Goal: Task Accomplishment & Management: Use online tool/utility

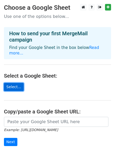
click at [17, 83] on link "Select..." at bounding box center [14, 87] width 20 height 8
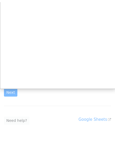
scroll to position [52, 0]
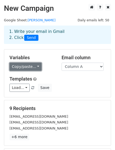
click at [32, 67] on link "Copy/paste..." at bounding box center [25, 66] width 32 height 8
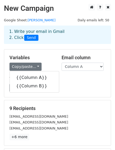
click at [47, 64] on div "Copy/paste... {{Column A}} {{Column B}}" at bounding box center [31, 66] width 44 height 8
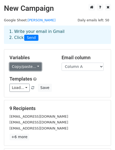
click at [31, 67] on link "Copy/paste..." at bounding box center [25, 66] width 32 height 8
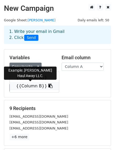
click at [48, 85] on icon at bounding box center [50, 85] width 4 height 4
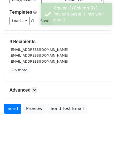
scroll to position [75, 0]
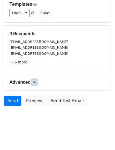
click at [35, 80] on icon at bounding box center [34, 81] width 3 height 3
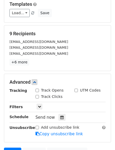
click at [37, 90] on input "Track Opens" at bounding box center [36, 89] width 3 height 3
checkbox input "true"
drag, startPoint x: 39, startPoint y: 94, endPoint x: 35, endPoint y: 92, distance: 4.6
click at [39, 95] on div "Track Clicks" at bounding box center [48, 97] width 27 height 6
click at [38, 96] on input "Track Clicks" at bounding box center [36, 96] width 3 height 3
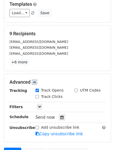
checkbox input "true"
click at [76, 89] on input "UTM Codes" at bounding box center [75, 89] width 3 height 3
checkbox input "true"
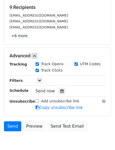
click at [38, 100] on input "Add unsubscribe link" at bounding box center [36, 100] width 3 height 3
checkbox input "true"
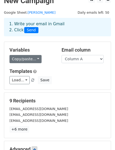
scroll to position [0, 0]
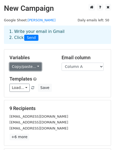
click at [32, 66] on link "Copy/paste..." at bounding box center [25, 66] width 32 height 8
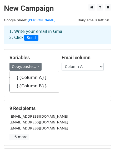
click at [46, 59] on h5 "Variables" at bounding box center [31, 58] width 44 height 6
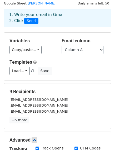
scroll to position [26, 0]
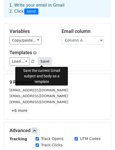
click at [45, 63] on button "Save" at bounding box center [45, 61] width 14 height 8
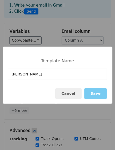
type input "frist"
click at [104, 94] on button "Save" at bounding box center [95, 93] width 23 height 11
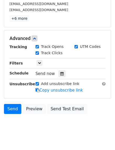
scroll to position [125, 0]
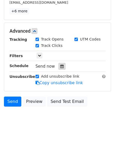
click at [60, 65] on icon at bounding box center [61, 66] width 3 height 4
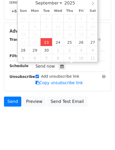
type input "2025-09-23 16:28"
type input "04"
type input "28"
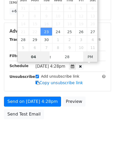
click at [91, 56] on span "PM" at bounding box center [90, 56] width 14 height 10
type input "0"
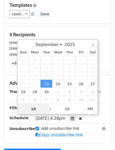
scroll to position [73, 0]
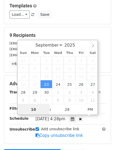
type input "10"
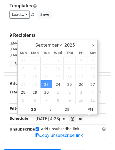
type input "2025-09-23 22:28"
click at [83, 44] on div "September October November December 2025" at bounding box center [57, 44] width 60 height 9
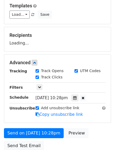
click at [107, 59] on div "Advanced Tracking Track Opens UTM Codes Track Clicks Filters Only include sprea…" at bounding box center [57, 88] width 106 height 68
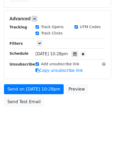
scroll to position [138, 0]
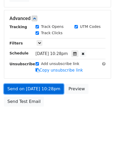
click at [42, 88] on link "Send on Sep 23 at 10:28pm" at bounding box center [34, 89] width 60 height 10
